Goal: Find specific page/section: Find specific page/section

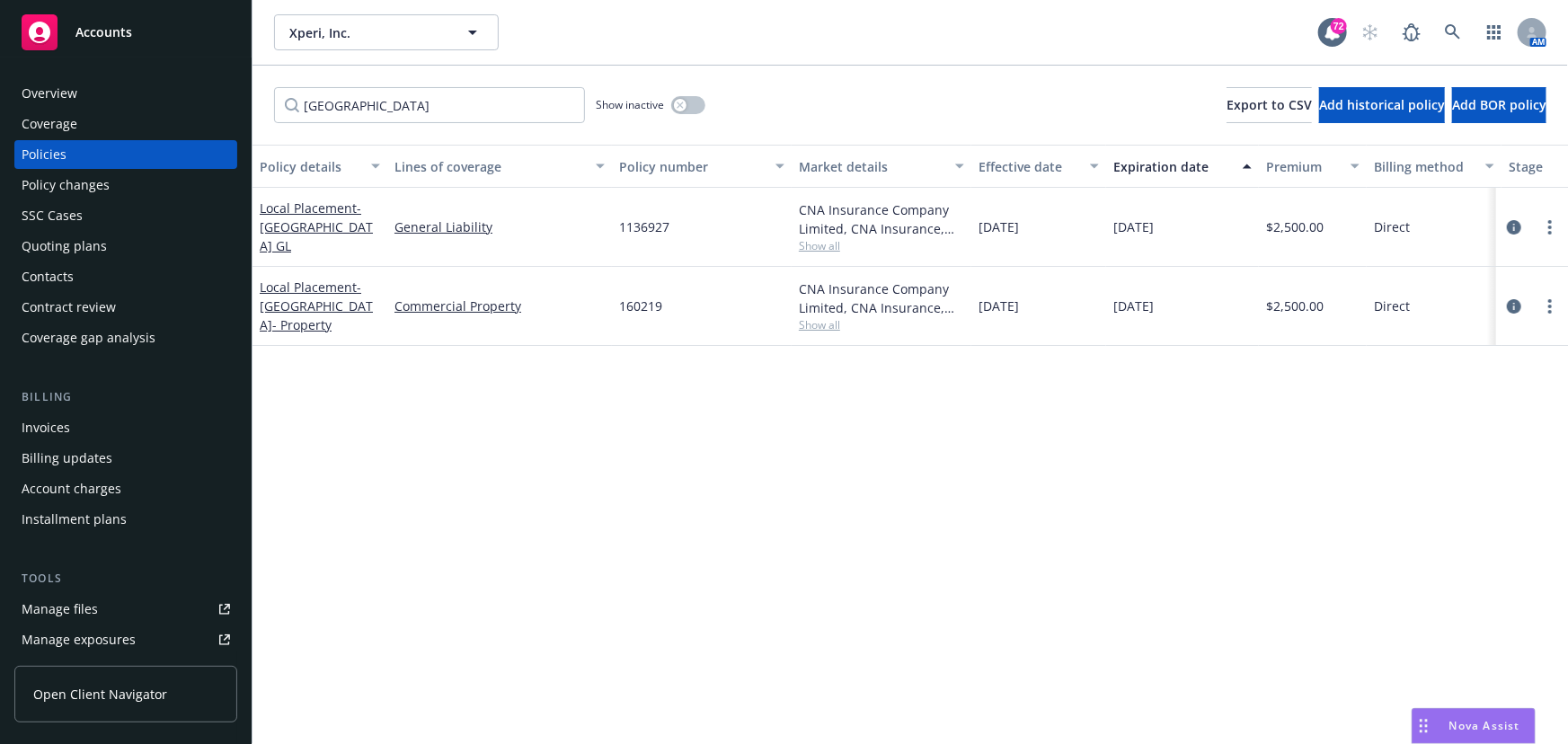
scroll to position [180, 0]
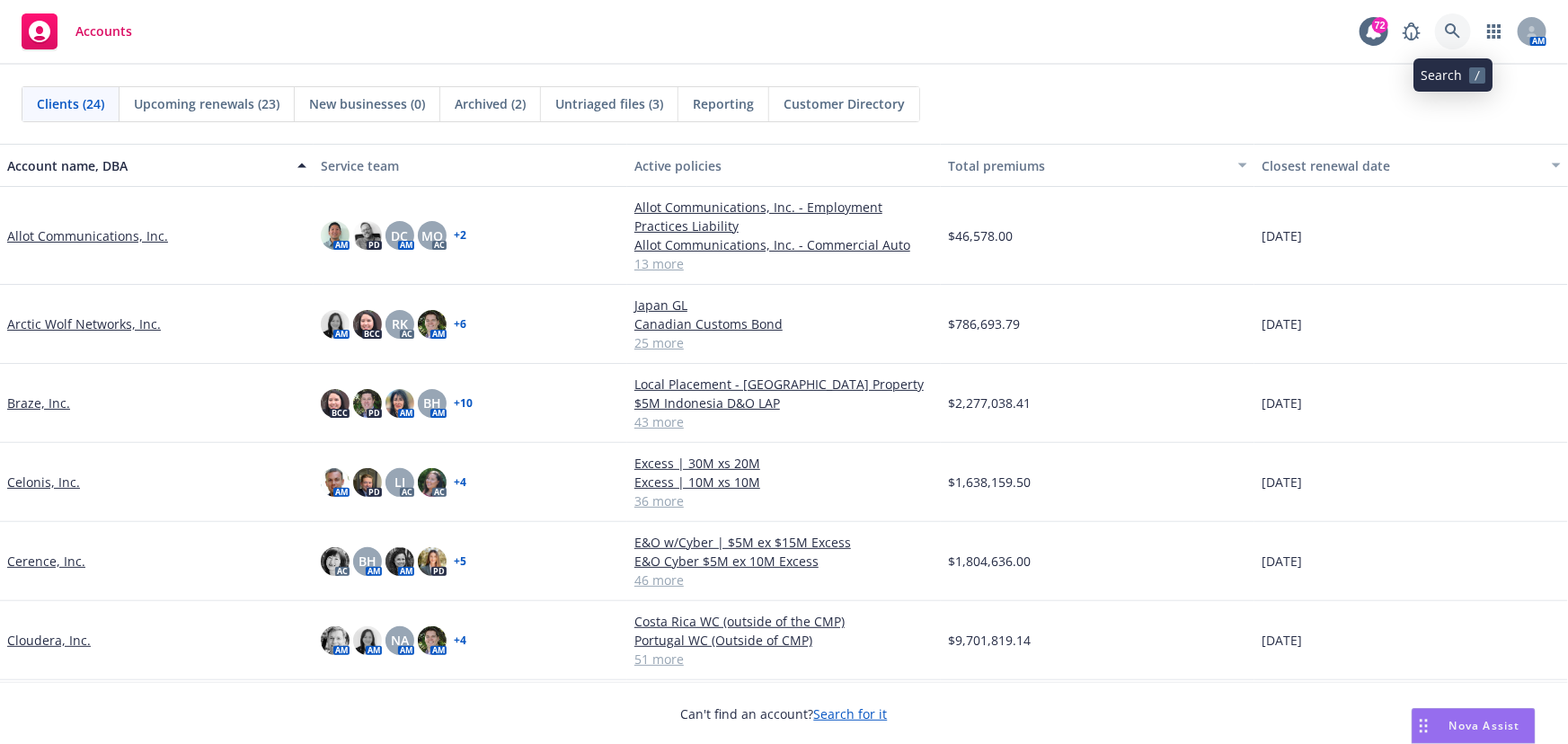
click at [1456, 28] on icon at bounding box center [1453, 31] width 16 height 16
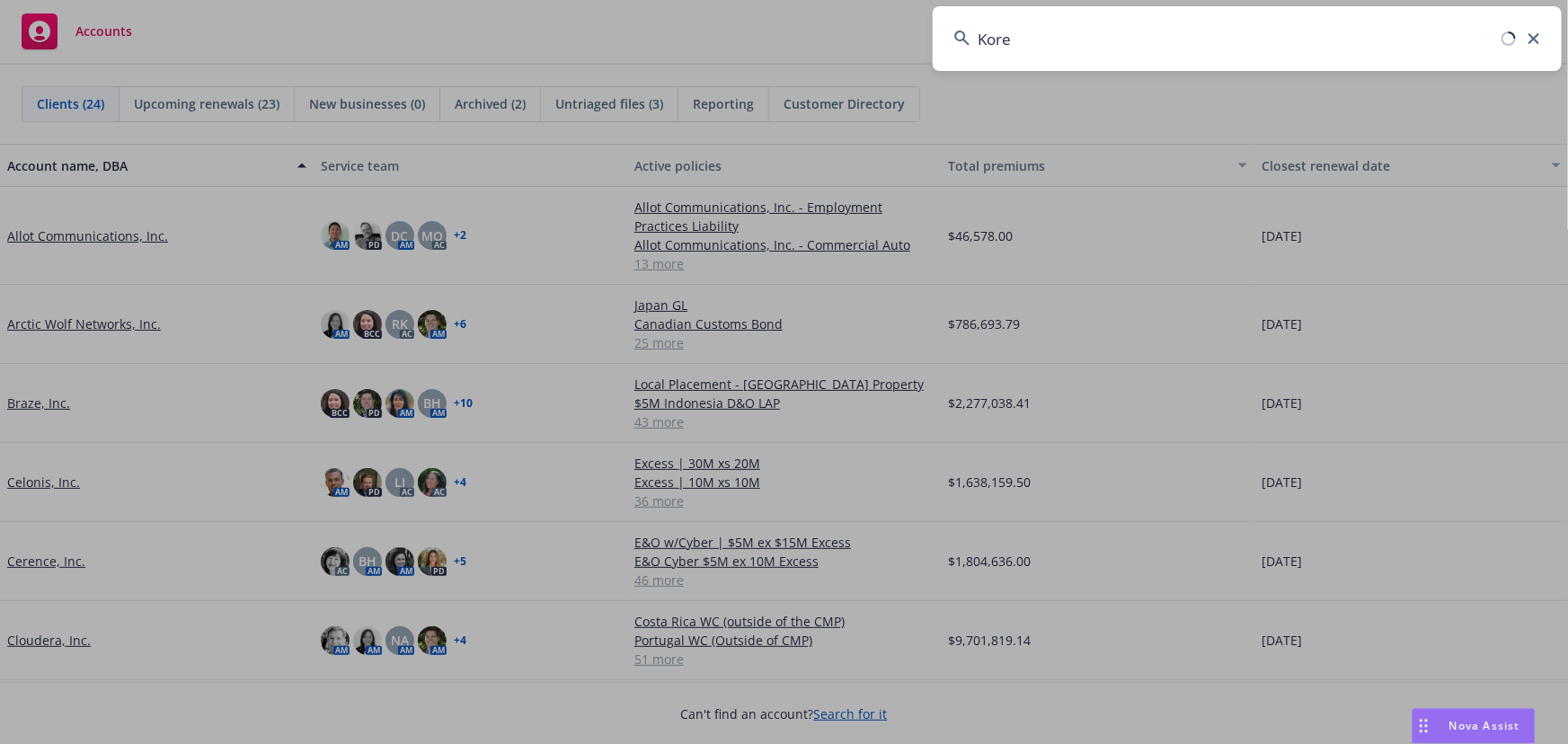
type input "[GEOGRAPHIC_DATA]"
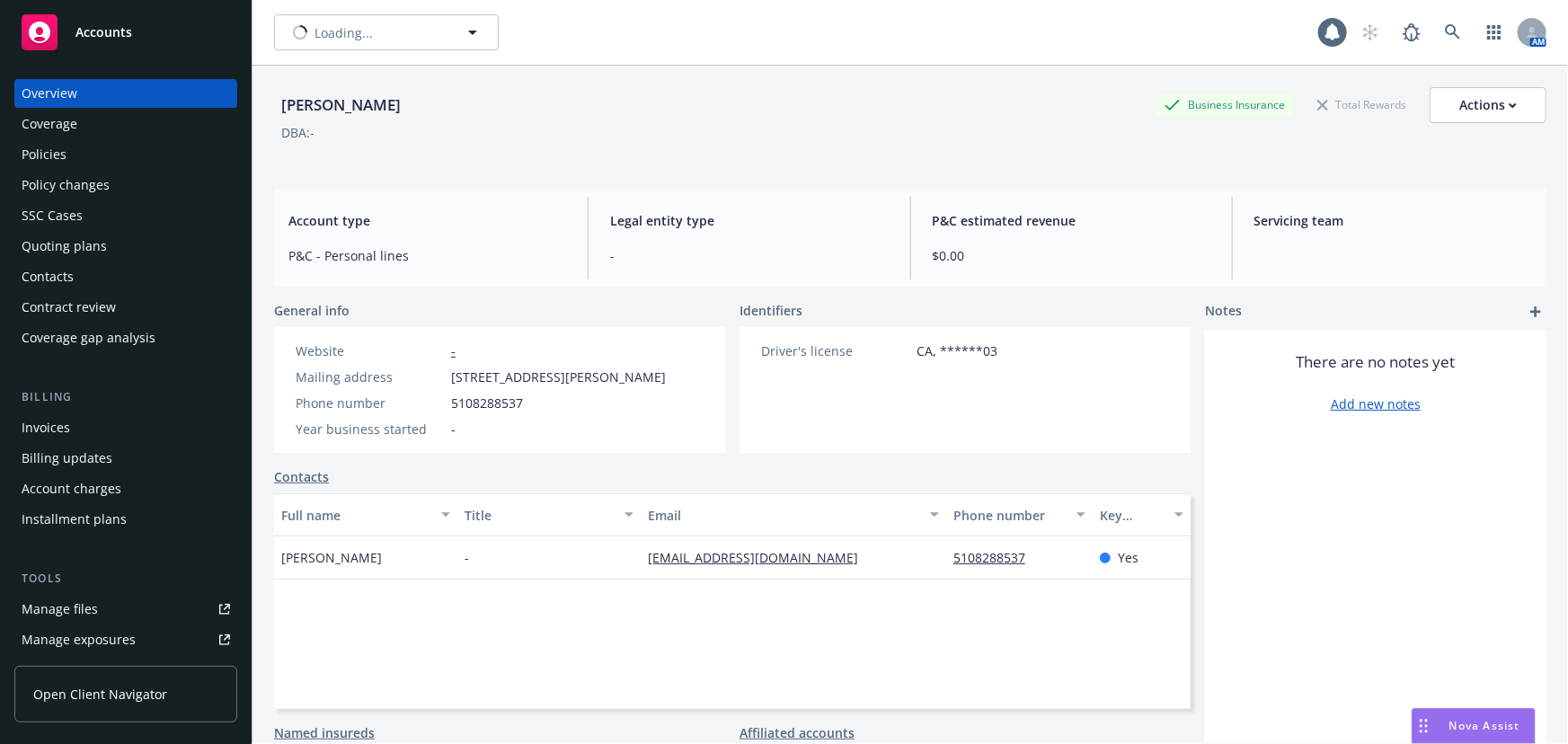
type input "[PERSON_NAME]"
click at [348, 41] on span "[PERSON_NAME]" at bounding box center [367, 32] width 156 height 19
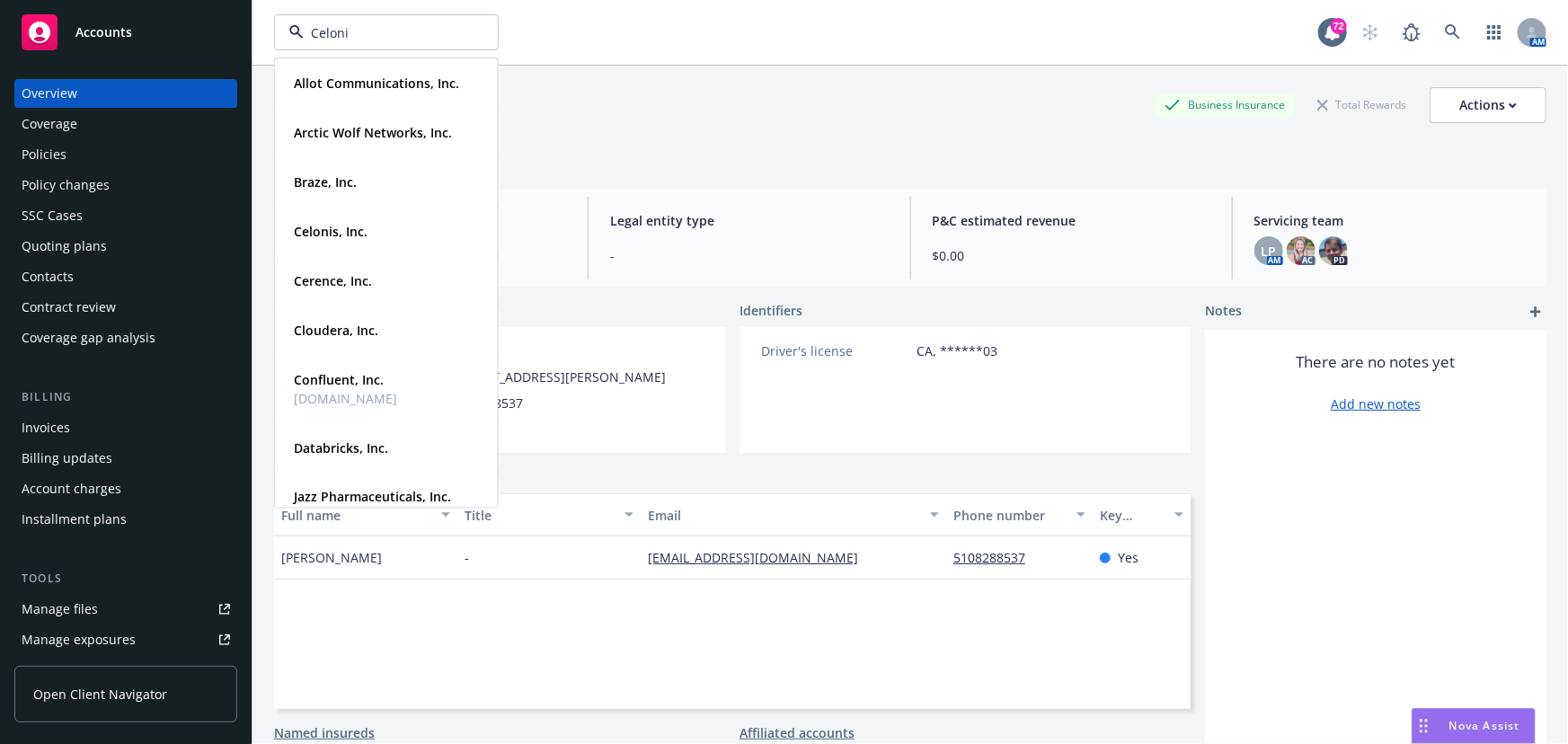
type input "Celonis"
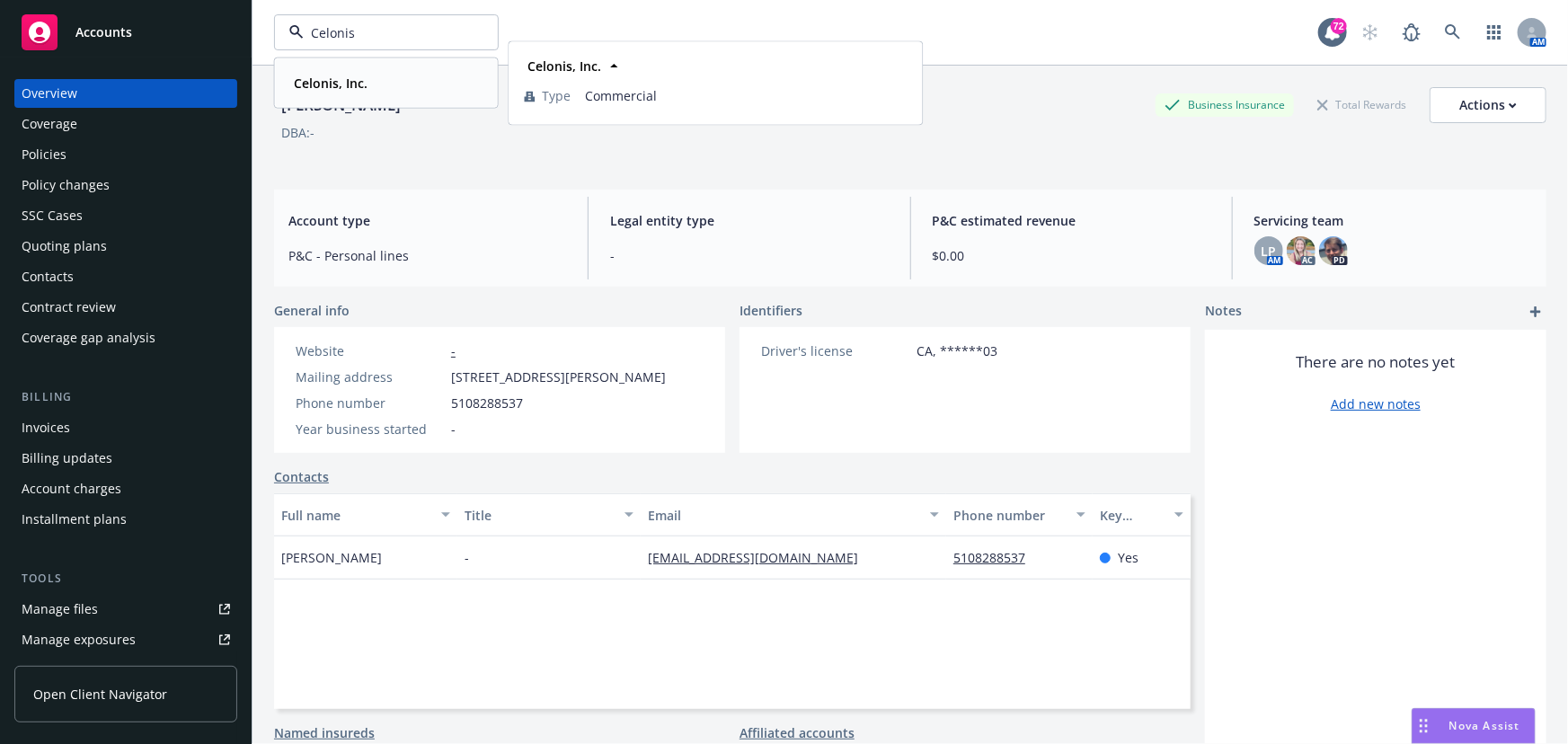
click at [349, 75] on strong "Celonis, Inc." at bounding box center [331, 83] width 74 height 17
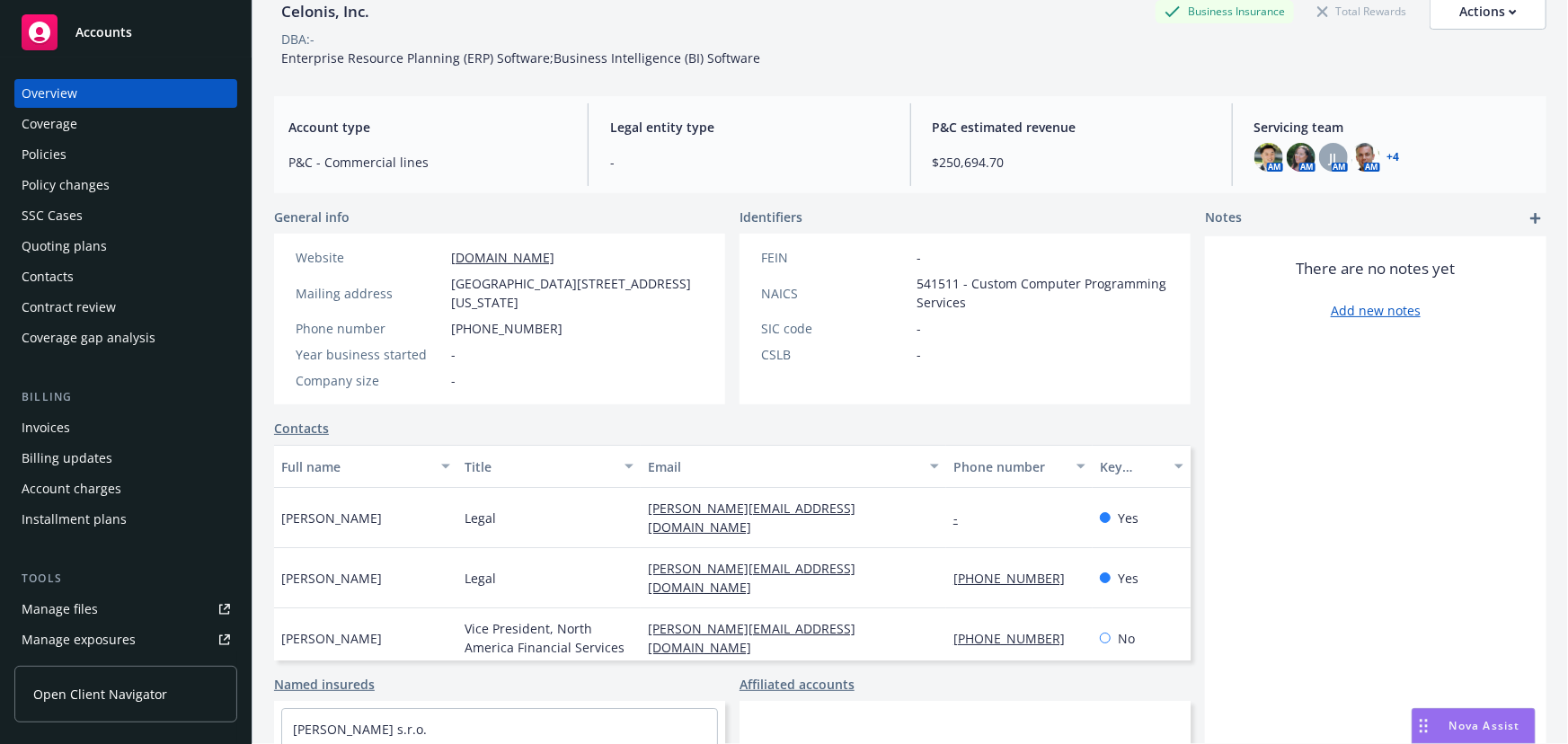
scroll to position [240, 0]
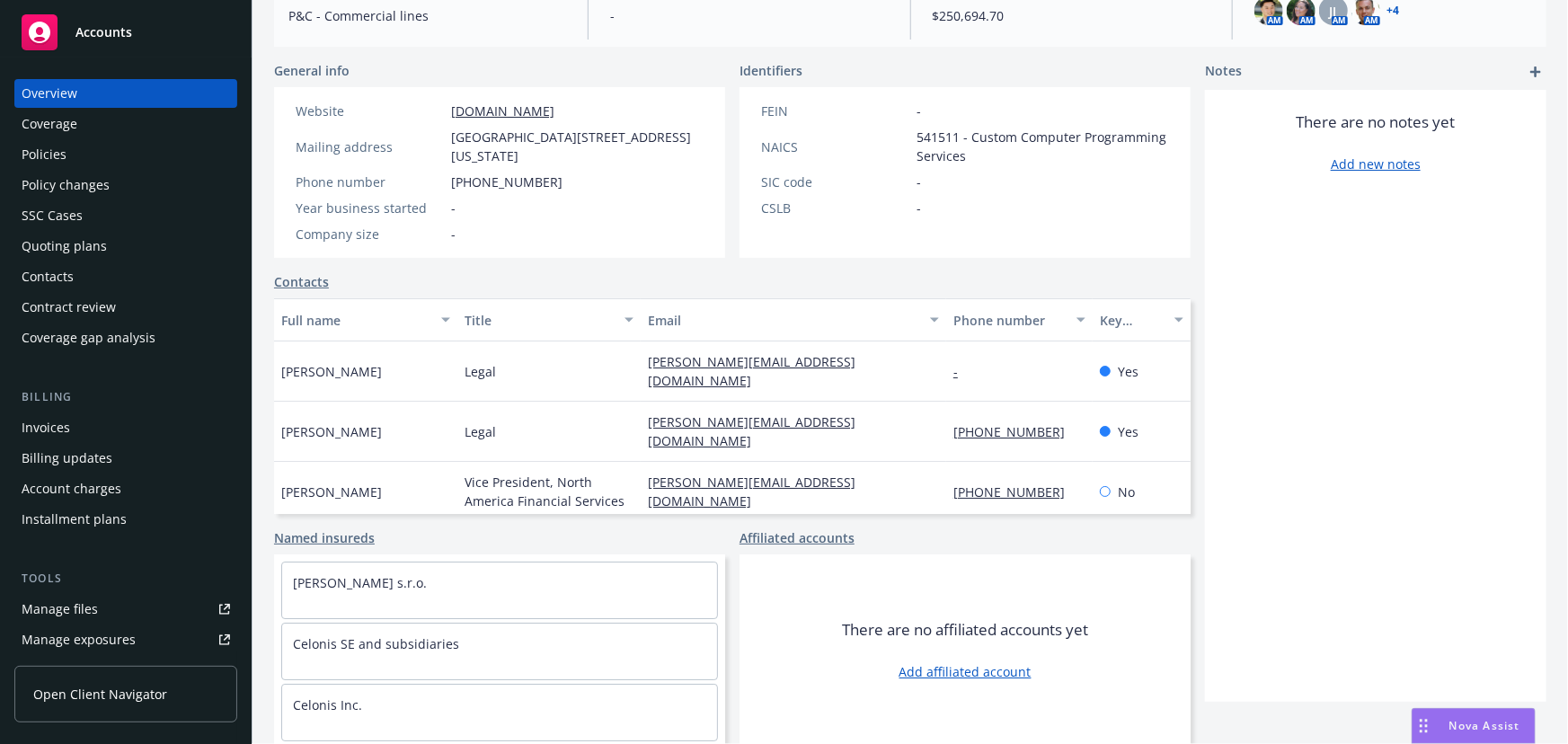
click at [71, 152] on div "Policies" at bounding box center [126, 154] width 209 height 29
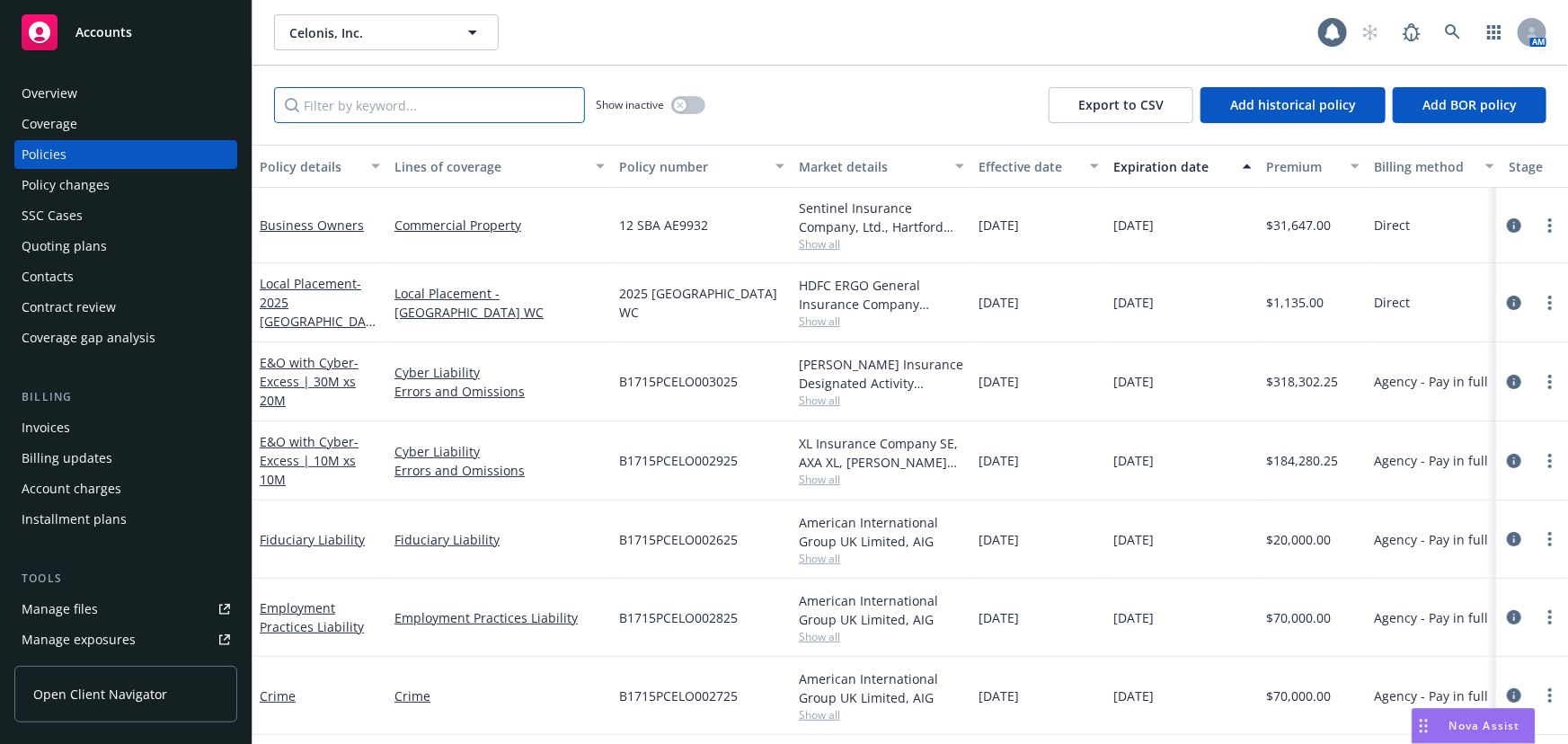
click at [386, 98] on input "Filter by keyword..." at bounding box center [429, 105] width 311 height 36
type input "[GEOGRAPHIC_DATA]"
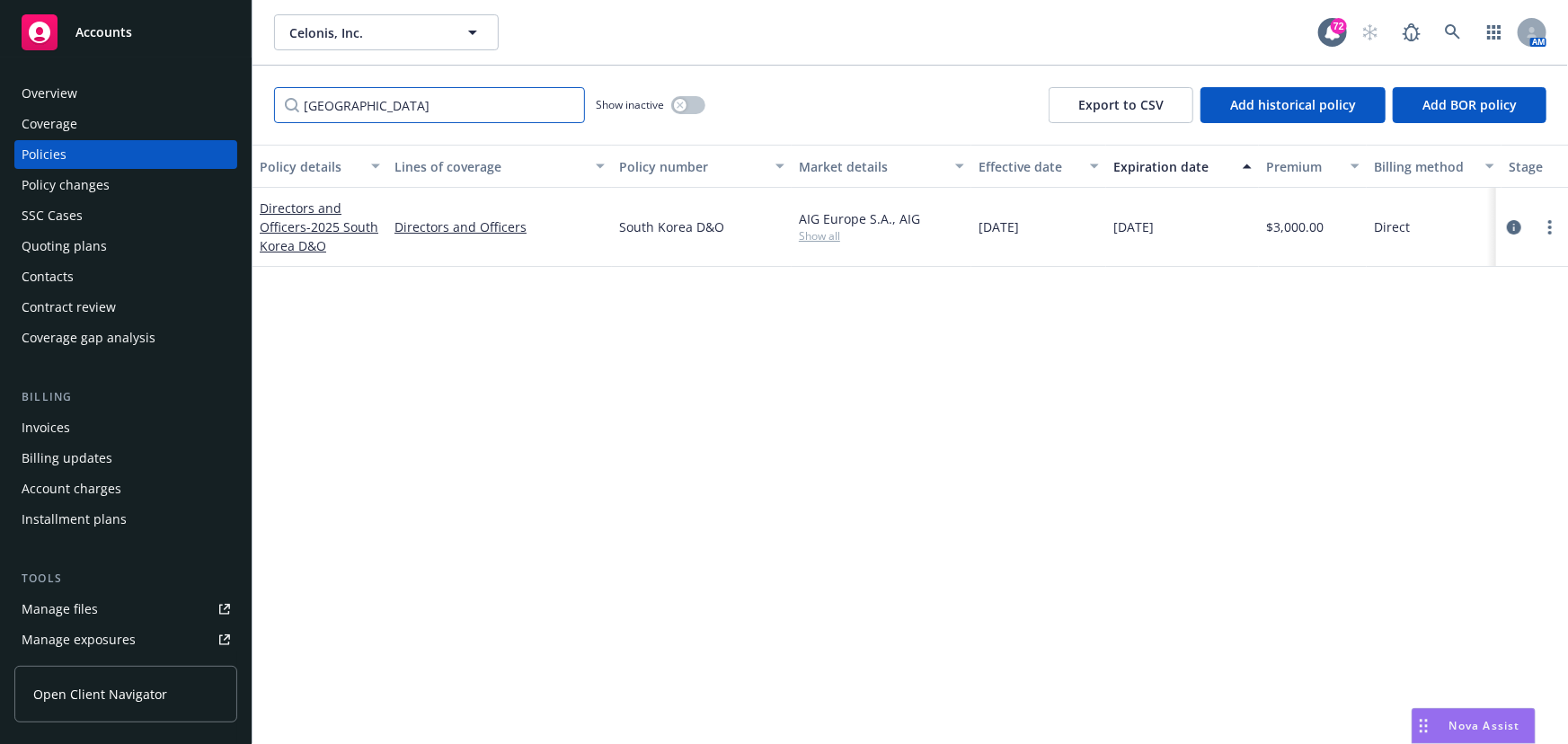
drag, startPoint x: 386, startPoint y: 98, endPoint x: 235, endPoint y: 91, distance: 151.2
click at [235, 91] on div "Accounts Overview Coverage Policies Policy changes SSC Cases Quoting plans Cont…" at bounding box center [784, 372] width 1568 height 744
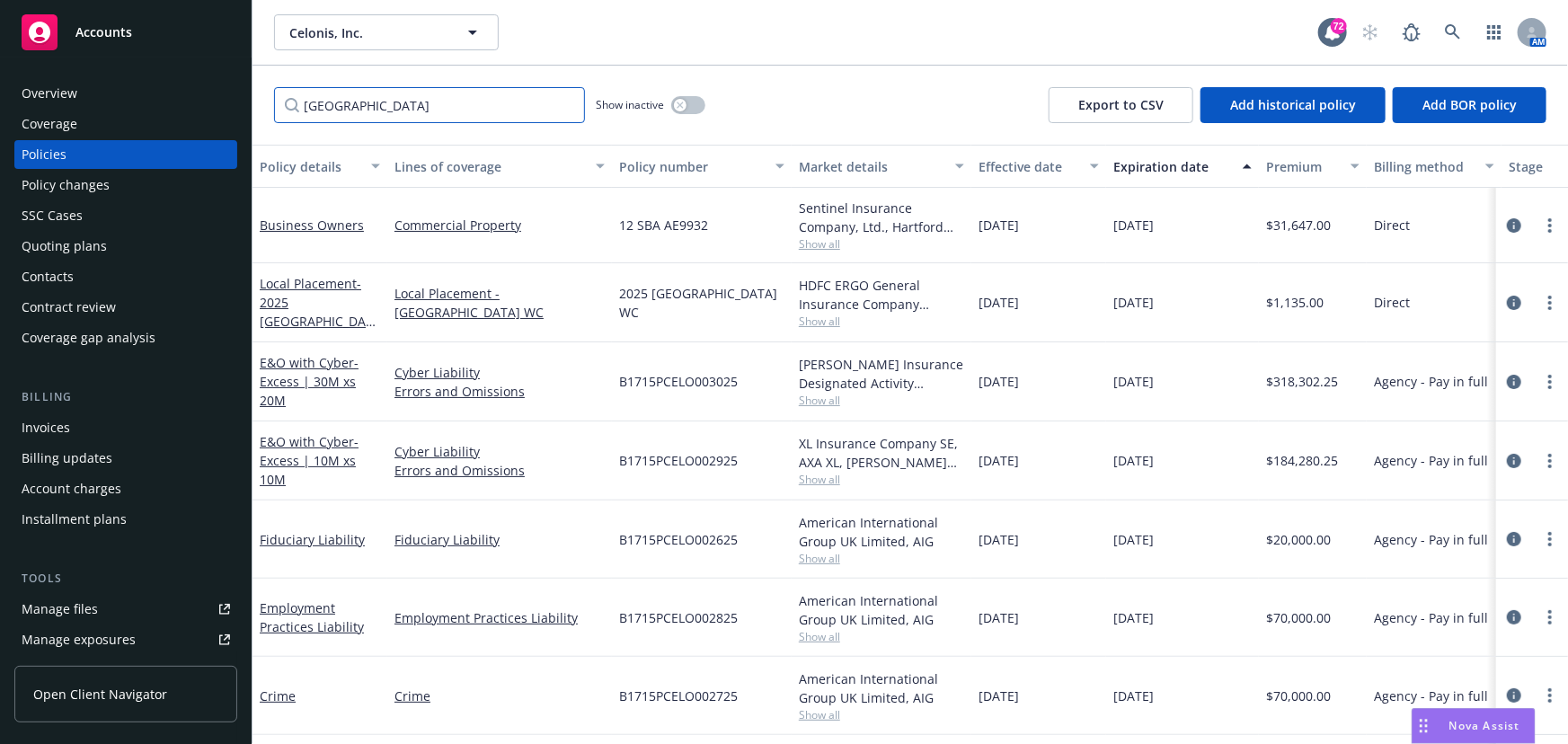
type input "[GEOGRAPHIC_DATA]"
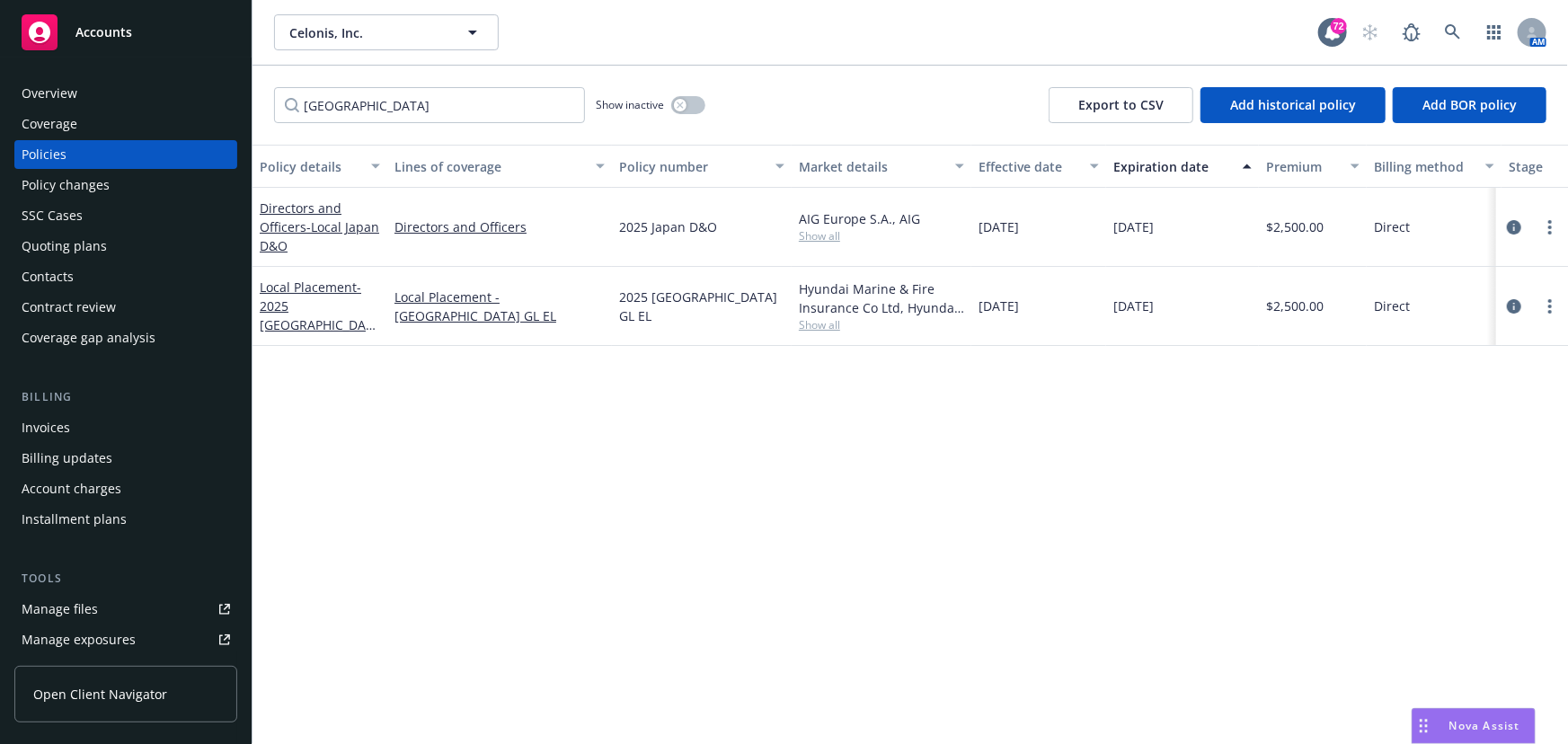
click at [282, 325] on div "Local Placement - 2025 [GEOGRAPHIC_DATA] GL EL" at bounding box center [320, 306] width 135 height 79
click at [291, 313] on span "- 2025 [GEOGRAPHIC_DATA] GL EL" at bounding box center [318, 315] width 116 height 74
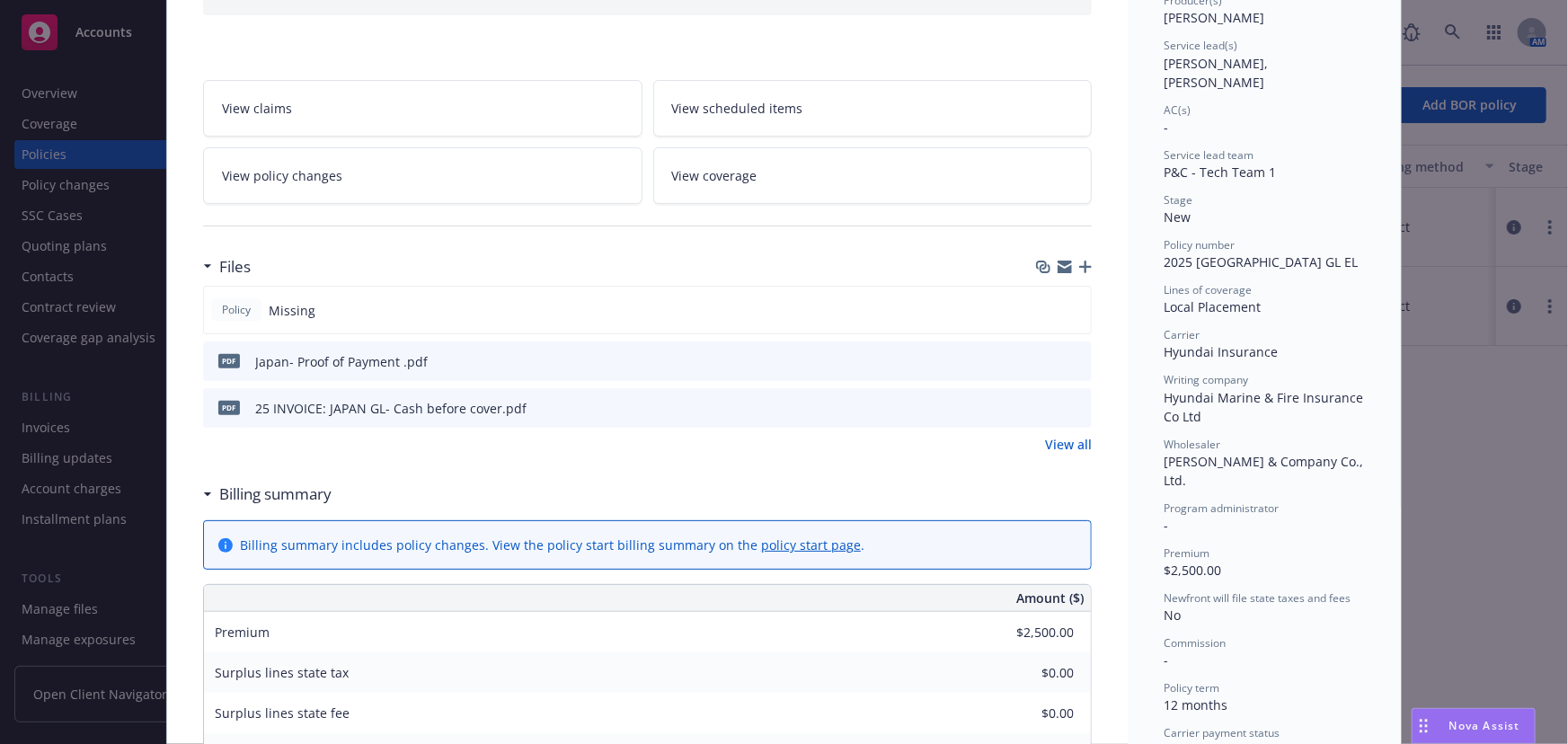
scroll to position [326, 0]
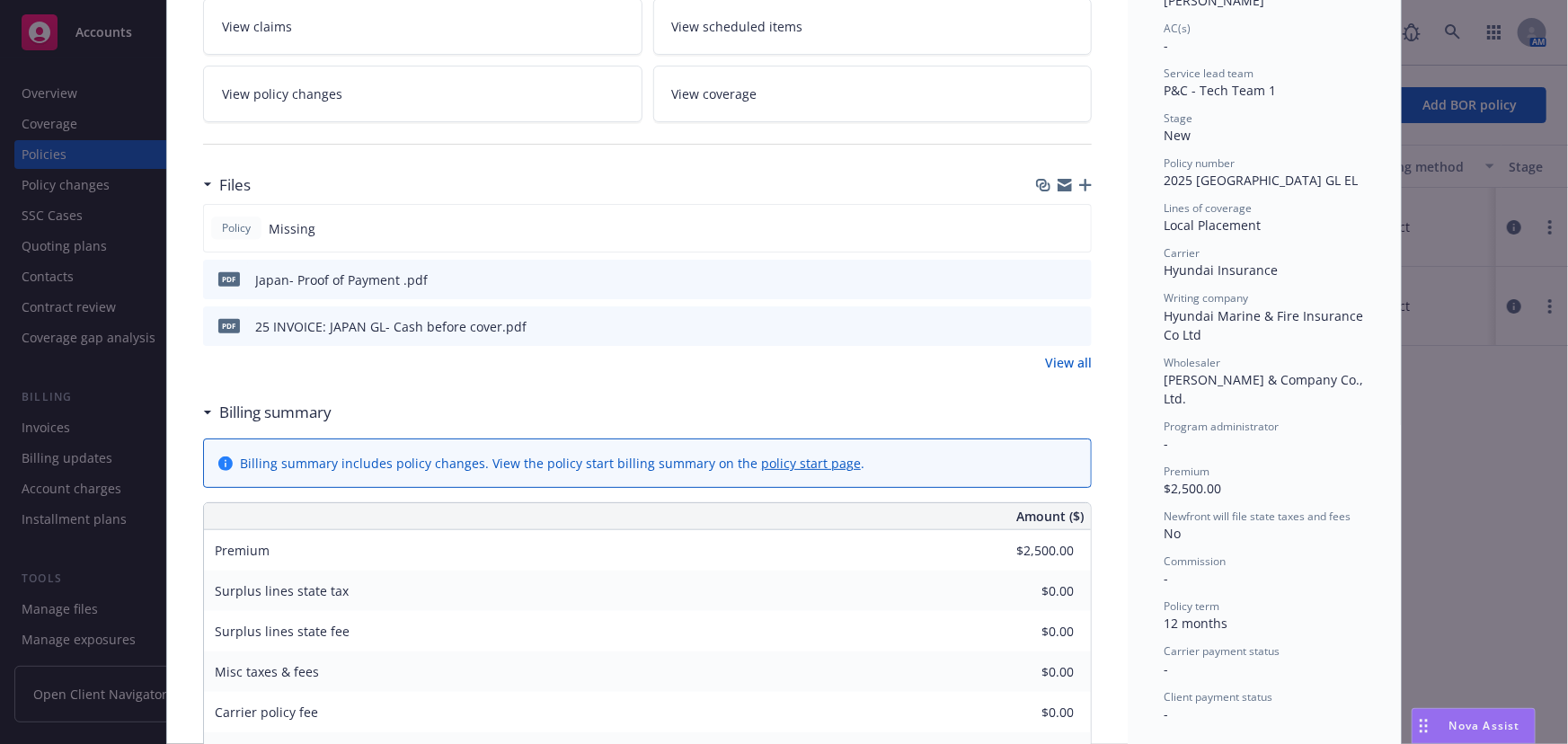
click at [1067, 325] on icon "preview file" at bounding box center [1075, 325] width 16 height 13
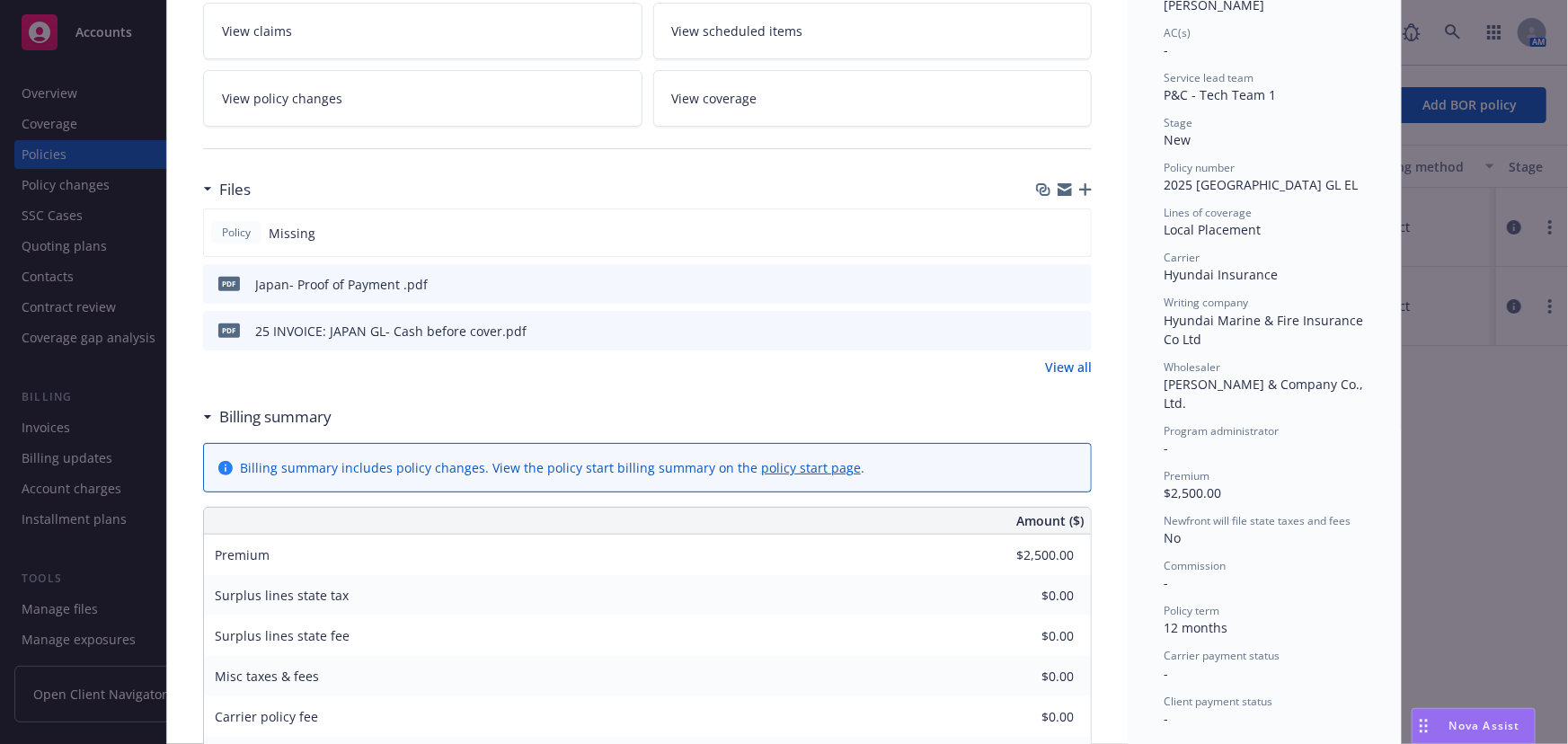
scroll to position [283, 0]
